Goal: Task Accomplishment & Management: Manage account settings

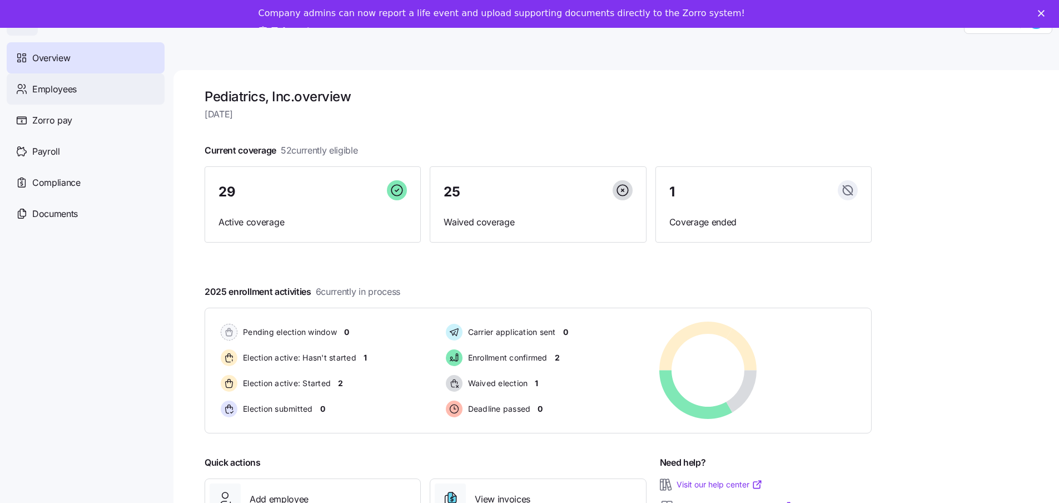
click at [71, 92] on span "Employees" at bounding box center [54, 89] width 44 height 14
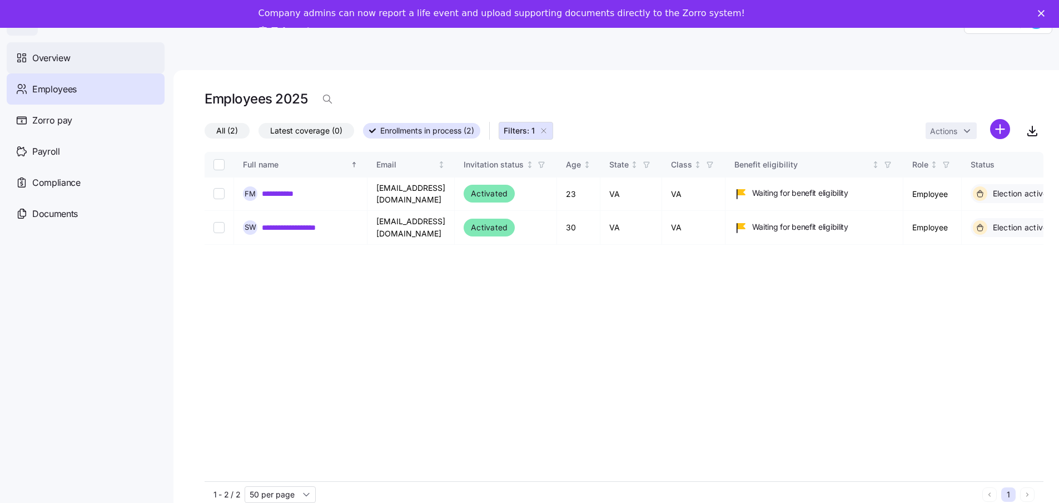
click at [54, 59] on span "Overview" at bounding box center [51, 58] width 38 height 14
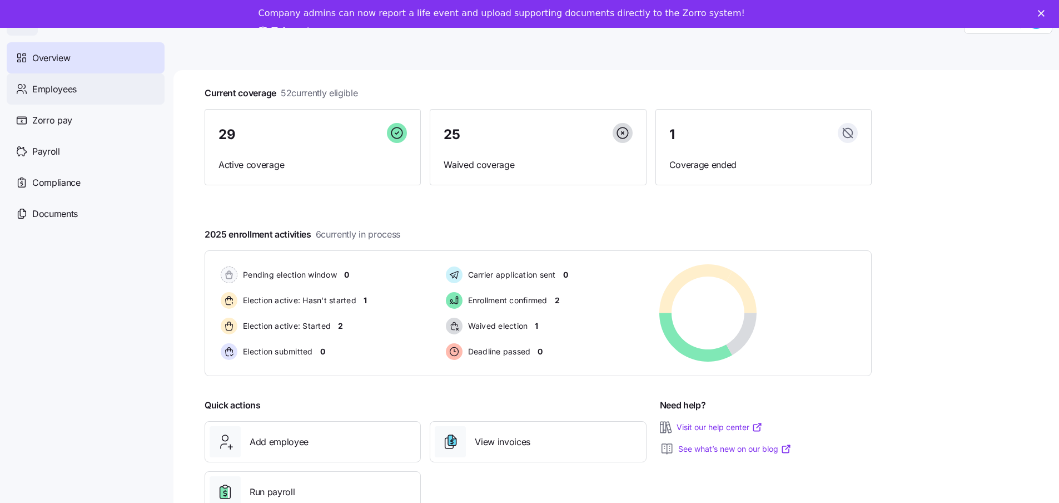
click at [36, 93] on span "Employees" at bounding box center [54, 89] width 44 height 14
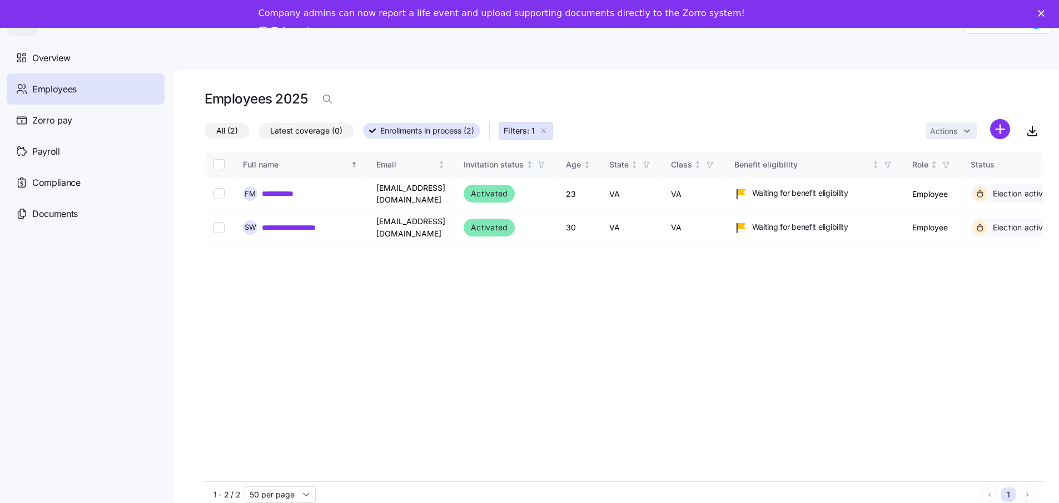
click at [544, 131] on icon "button" at bounding box center [544, 130] width 4 height 4
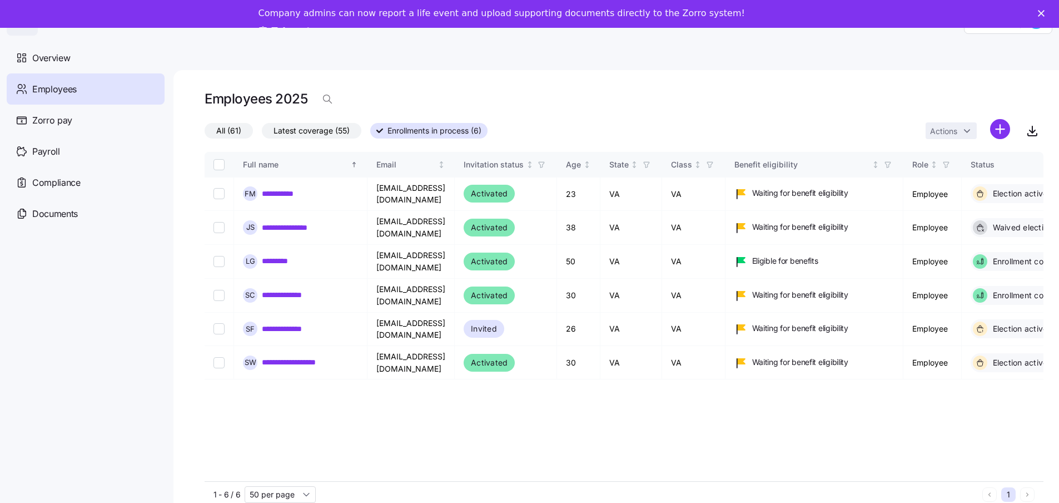
click at [212, 128] on label "All (61)" at bounding box center [229, 131] width 48 height 16
click at [205, 133] on input "All (61)" at bounding box center [205, 133] width 0 height 0
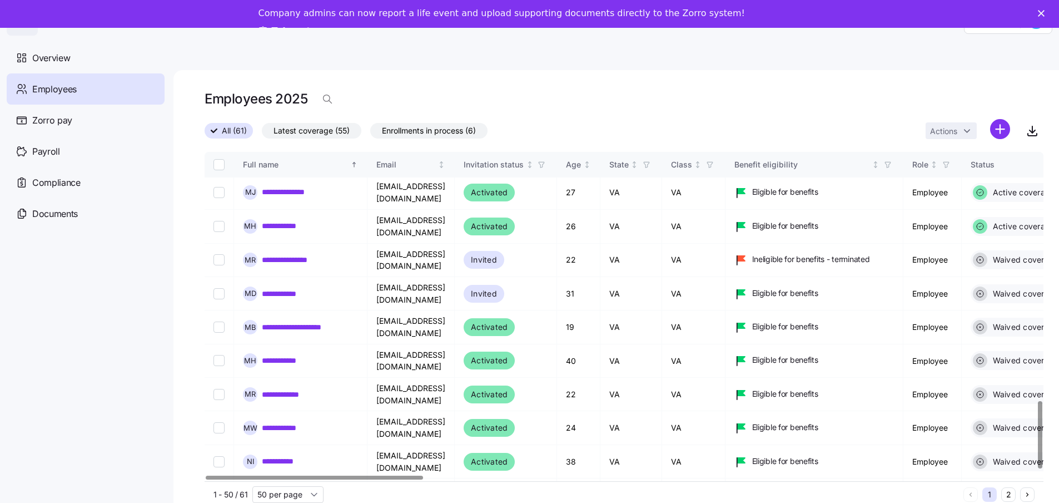
scroll to position [1236, 0]
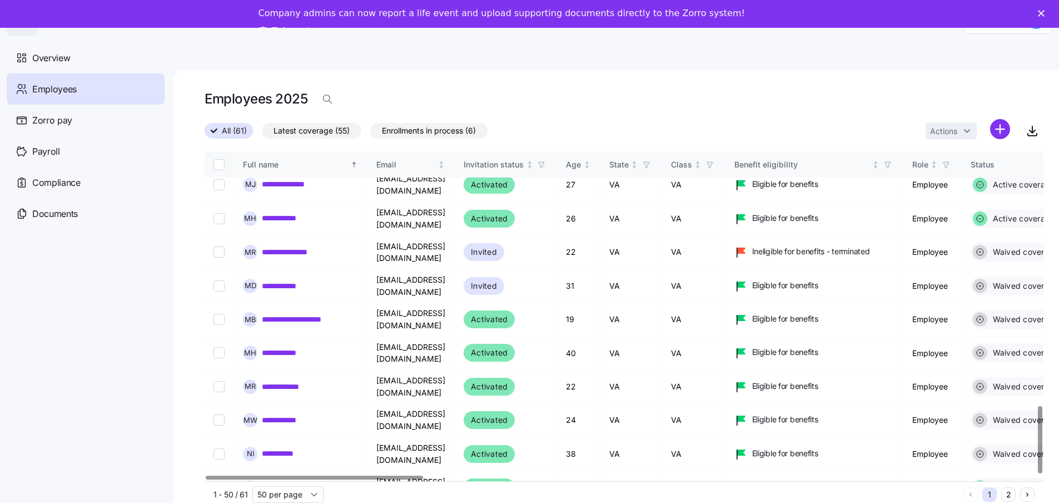
click at [1016, 493] on button "2" at bounding box center [1008, 494] width 14 height 14
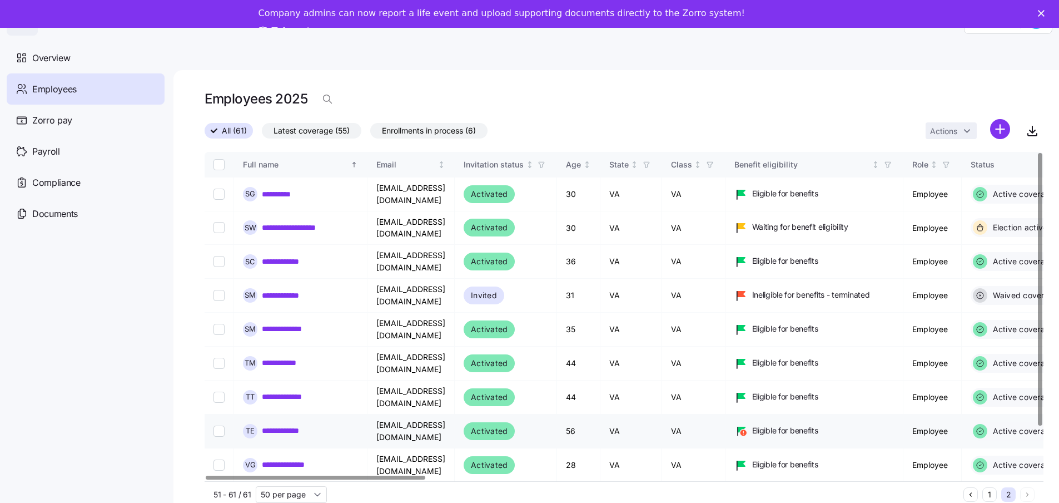
click at [286, 425] on link "**********" at bounding box center [287, 430] width 51 height 11
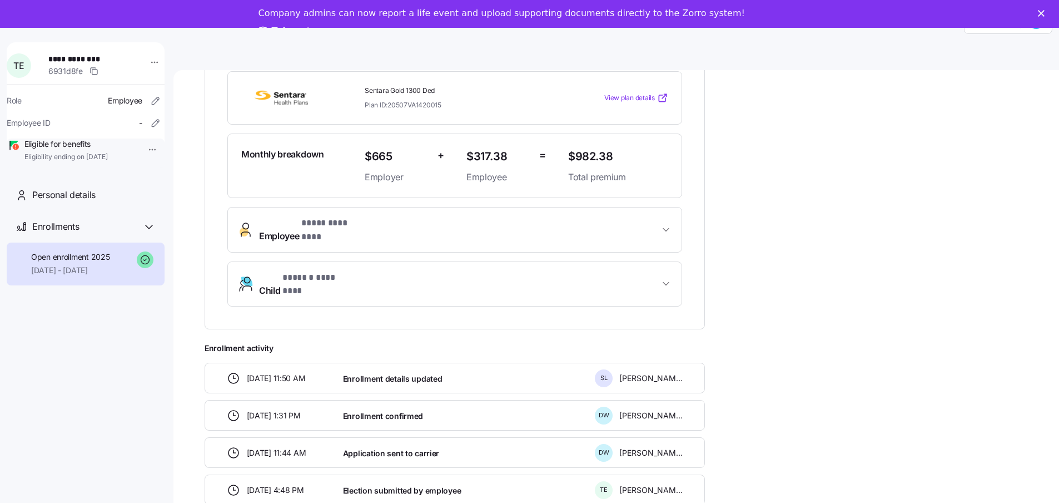
scroll to position [263, 0]
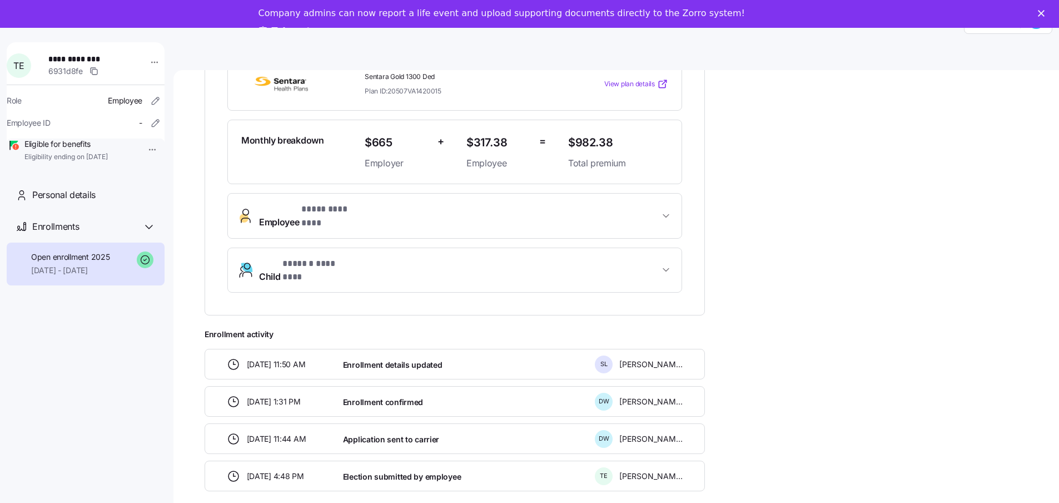
click at [271, 359] on span "[DATE] 11:50 AM" at bounding box center [276, 364] width 59 height 11
click at [351, 359] on span "Enrollment details updated" at bounding box center [393, 364] width 100 height 11
click at [425, 359] on span "Enrollment details updated" at bounding box center [393, 364] width 100 height 11
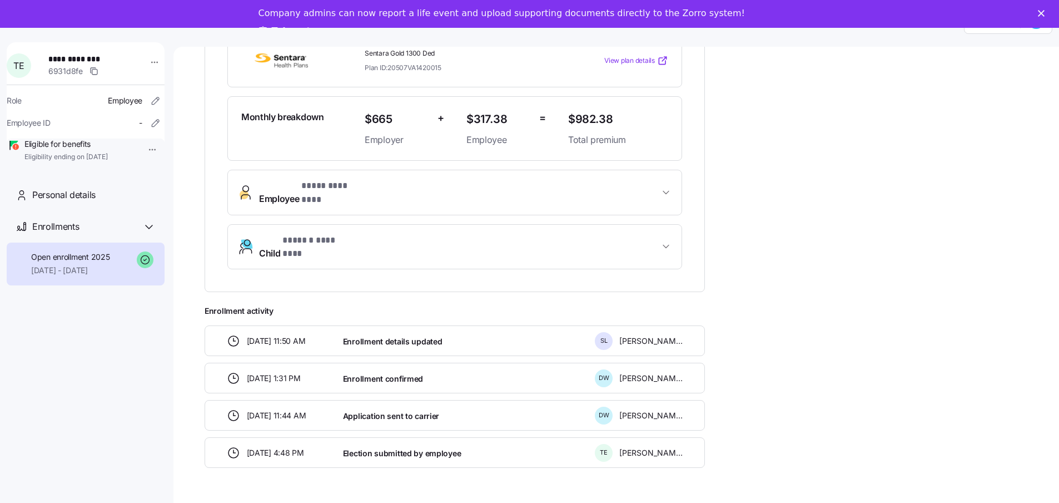
scroll to position [36, 0]
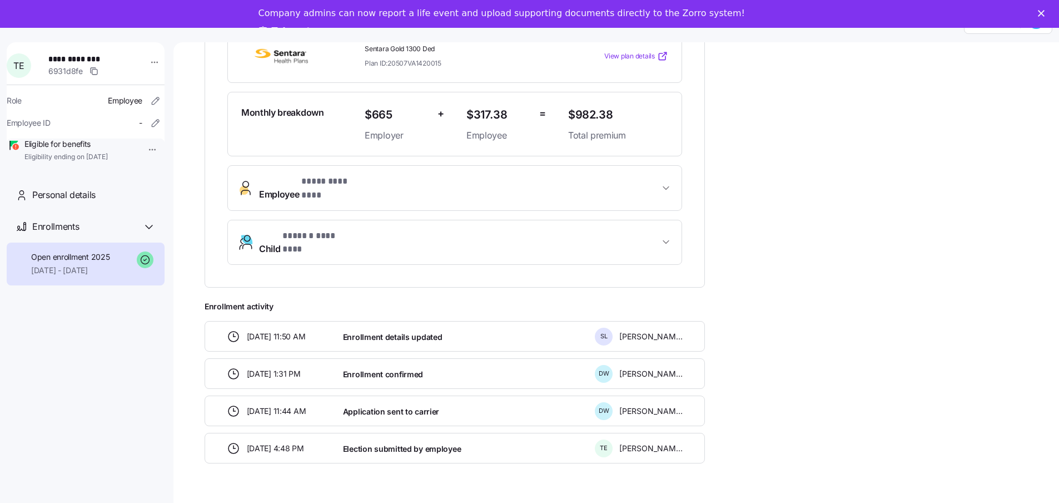
click at [1045, 12] on icon "Close" at bounding box center [1041, 13] width 7 height 7
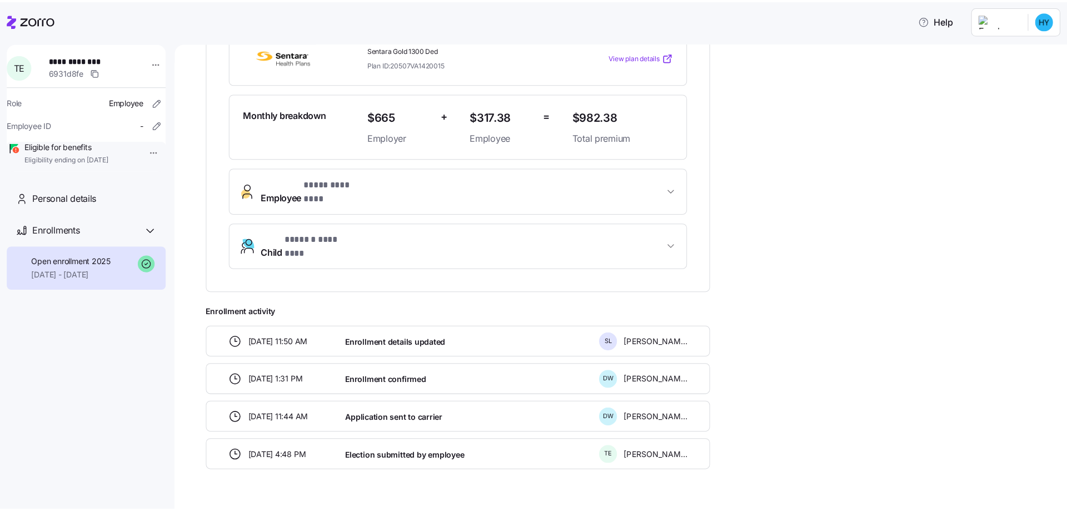
scroll to position [0, 0]
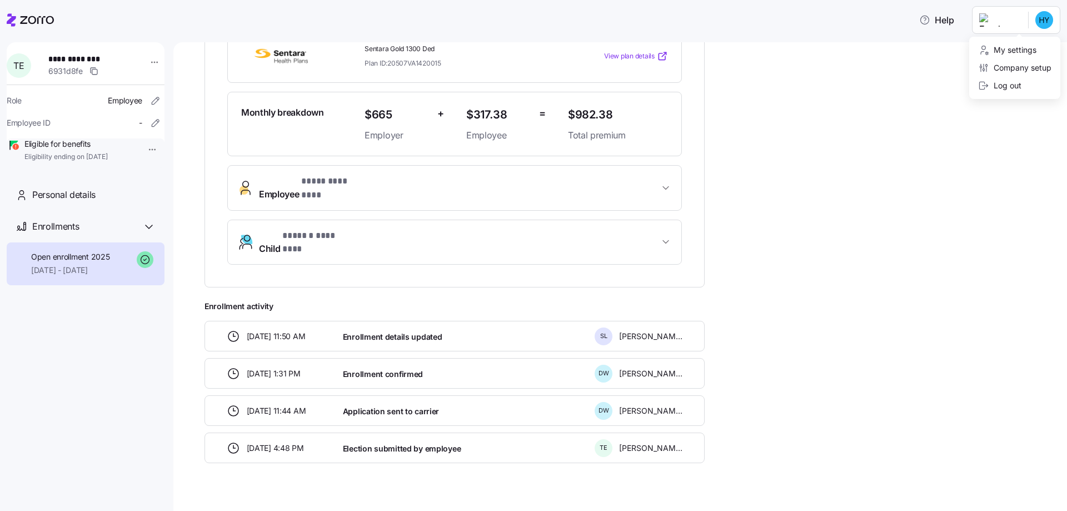
click at [1044, 13] on html "**********" at bounding box center [533, 252] width 1067 height 504
click at [1005, 81] on div "Log out" at bounding box center [1000, 86] width 43 height 12
